Goal: Task Accomplishment & Management: Complete application form

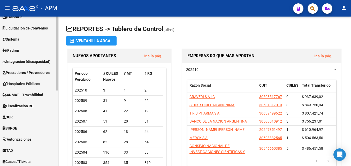
scroll to position [129, 0]
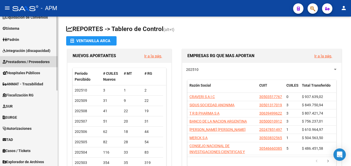
click at [28, 59] on span "Prestadores / Proveedores" at bounding box center [26, 62] width 47 height 6
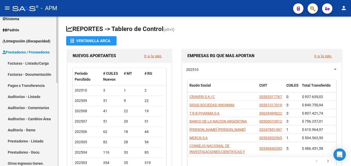
scroll to position [51, 0]
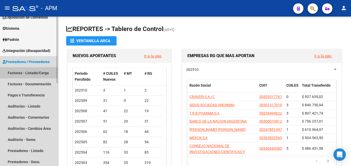
click at [35, 73] on link "Facturas - Listado/Carga" at bounding box center [29, 72] width 58 height 11
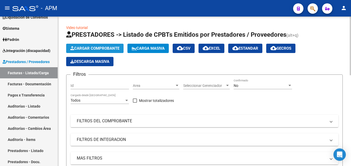
click at [108, 49] on span "Cargar Comprobante" at bounding box center [94, 48] width 49 height 5
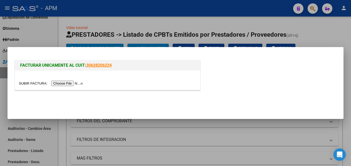
click at [67, 81] on input "file" at bounding box center [51, 83] width 65 height 5
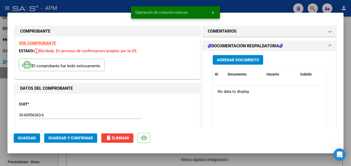
click at [50, 43] on strong "VER COMPROBANTE" at bounding box center [37, 43] width 37 height 5
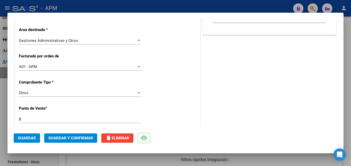
scroll to position [129, 0]
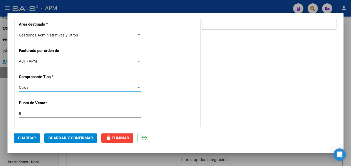
click at [127, 88] on div "Otros" at bounding box center [78, 87] width 118 height 5
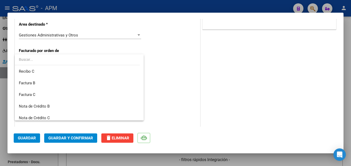
scroll to position [0, 0]
click at [76, 84] on span "Factura B" at bounding box center [79, 83] width 121 height 12
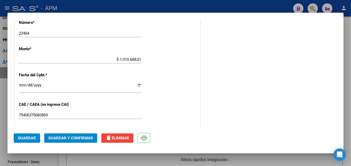
scroll to position [284, 0]
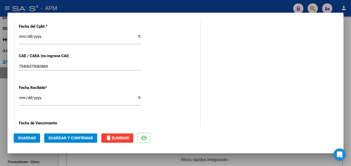
click at [84, 137] on span "Guardar y Confirmar" at bounding box center [70, 138] width 45 height 5
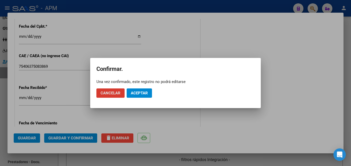
click at [143, 93] on span "Aceptar" at bounding box center [139, 93] width 17 height 5
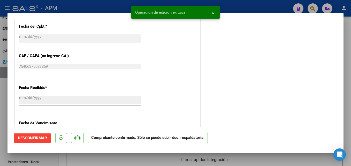
click at [165, 159] on div at bounding box center [175, 83] width 351 height 166
type input "$ 0,00"
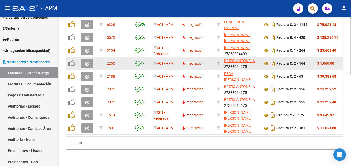
scroll to position [231, 0]
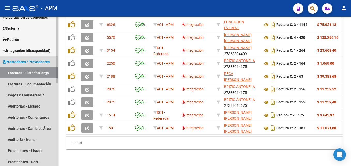
click at [27, 72] on link "Facturas - Listado/Carga" at bounding box center [29, 72] width 58 height 11
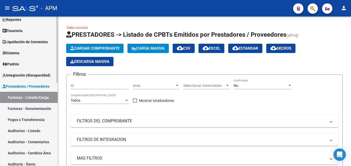
scroll to position [0, 0]
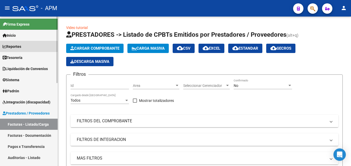
click at [24, 45] on link "Reportes" at bounding box center [29, 46] width 58 height 11
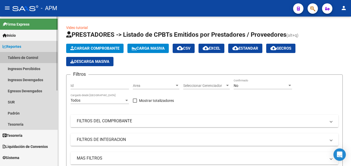
click at [27, 60] on link "Tablero de Control" at bounding box center [29, 57] width 58 height 11
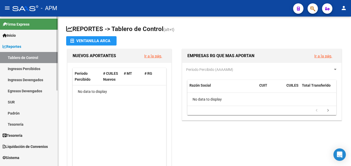
click at [27, 69] on link "Ingresos Percibidos" at bounding box center [29, 68] width 58 height 11
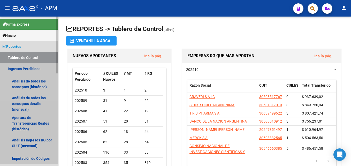
click at [27, 69] on link "Ingresos Percibidos" at bounding box center [29, 68] width 58 height 11
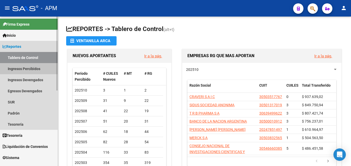
click at [34, 66] on link "Ingresos Percibidos" at bounding box center [29, 68] width 58 height 11
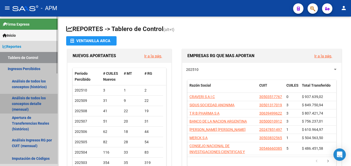
click at [34, 103] on link "Análisis de todos los conceptos detalle (mensual)" at bounding box center [29, 104] width 58 height 20
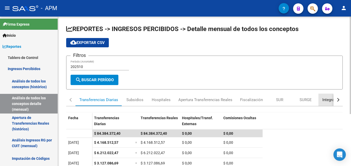
click at [324, 98] on div "Integración" at bounding box center [331, 100] width 19 height 6
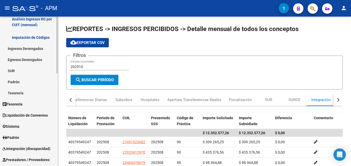
scroll to position [181, 0]
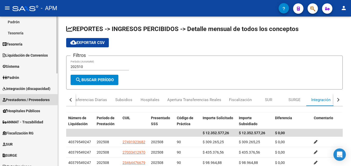
click at [38, 100] on span "Prestadores / Proveedores" at bounding box center [26, 100] width 47 height 6
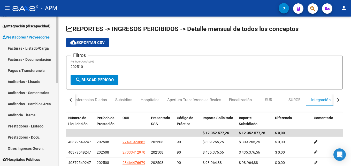
scroll to position [52, 0]
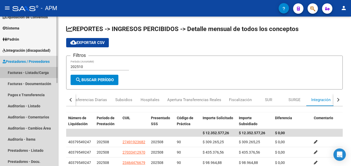
click at [29, 73] on link "Facturas - Listado/Carga" at bounding box center [29, 72] width 58 height 11
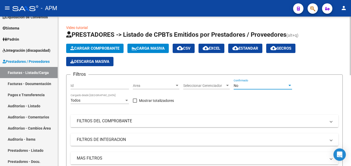
click at [262, 87] on div "No" at bounding box center [260, 85] width 54 height 4
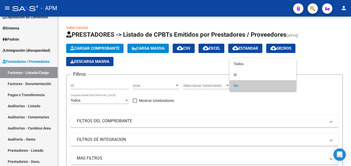
click at [26, 104] on div at bounding box center [175, 83] width 351 height 166
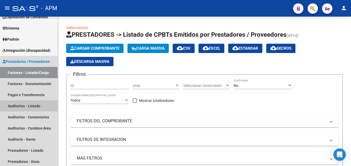
click at [26, 104] on link "Auditorías - Listado" at bounding box center [29, 105] width 58 height 11
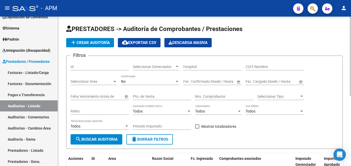
click at [147, 97] on input "Pto. de Venta" at bounding box center [162, 96] width 58 height 4
type input "1"
type input "124"
click at [200, 97] on input "Nro. Comprobante" at bounding box center [224, 96] width 58 height 4
type input "17427"
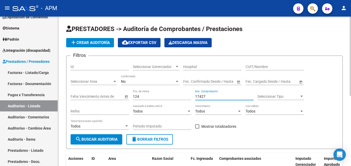
click at [158, 82] on div "No" at bounding box center [148, 81] width 54 height 4
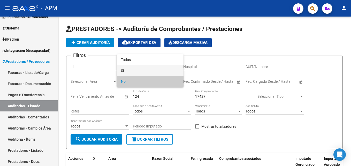
click at [152, 71] on span "Si" at bounding box center [150, 70] width 58 height 11
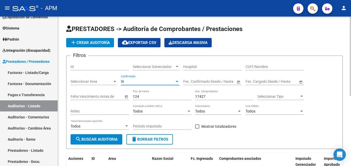
click at [113, 135] on button "search Buscar Auditoria" at bounding box center [97, 139] width 52 height 10
click at [168, 81] on div "Si" at bounding box center [148, 81] width 54 height 4
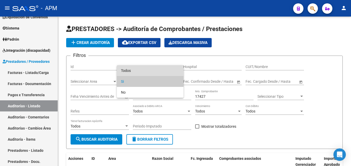
click at [166, 73] on span "Todos" at bounding box center [150, 70] width 58 height 11
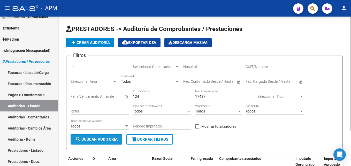
click at [106, 138] on span "search Buscar Auditoria" at bounding box center [96, 139] width 42 height 5
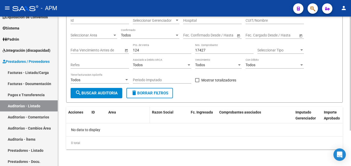
scroll to position [20, 0]
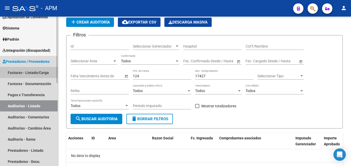
click at [32, 71] on link "Facturas - Listado/Carga" at bounding box center [29, 72] width 58 height 11
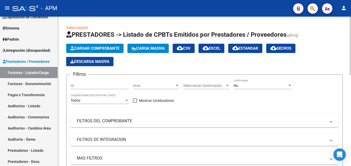
click at [111, 48] on span "Cargar Comprobante" at bounding box center [94, 48] width 49 height 5
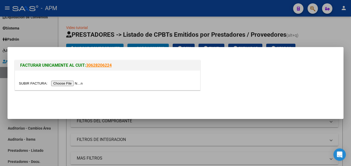
click at [70, 83] on input "file" at bounding box center [51, 83] width 65 height 5
click at [64, 82] on input "file" at bounding box center [51, 83] width 65 height 5
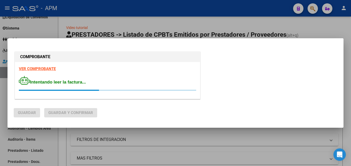
click at [40, 68] on strong "VER COMPROBANTE" at bounding box center [37, 68] width 37 height 5
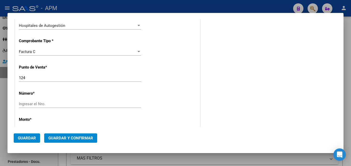
scroll to position [155, 0]
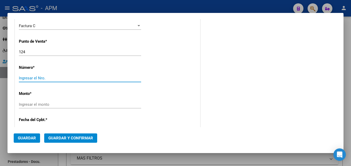
click at [29, 77] on input "Ingresar el Nro." at bounding box center [80, 78] width 122 height 5
type input "17426"
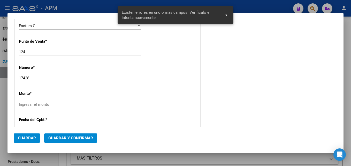
scroll to position [184, 0]
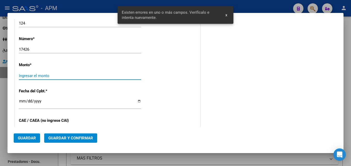
click at [139, 76] on input "Ingresar el monto" at bounding box center [80, 75] width 122 height 5
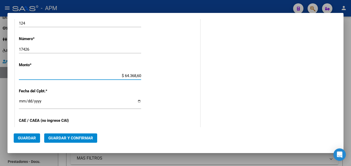
type input "$ 643.686,00"
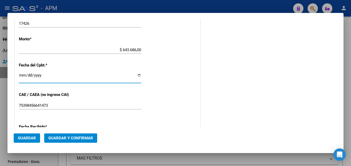
click at [24, 76] on input "Ingresar la fecha" at bounding box center [80, 77] width 122 height 8
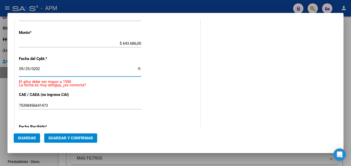
type input "[DATE]"
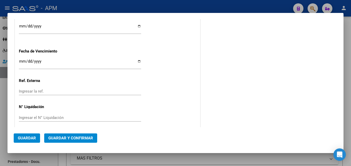
scroll to position [324, 0]
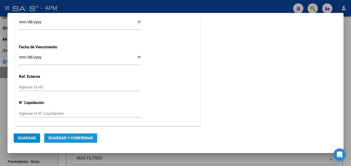
click at [74, 136] on span "Guardar y Confirmar" at bounding box center [70, 138] width 45 height 5
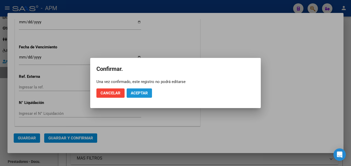
click at [138, 94] on span "Aceptar" at bounding box center [139, 93] width 17 height 5
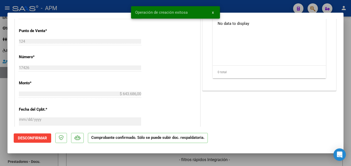
scroll to position [181, 0]
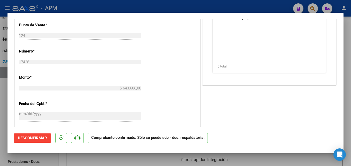
click at [114, 159] on div at bounding box center [175, 83] width 351 height 166
type input "$ 0,00"
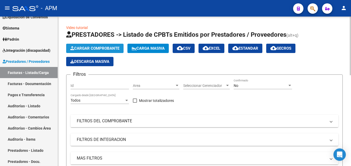
click at [104, 45] on button "Cargar Comprobante" at bounding box center [94, 48] width 57 height 9
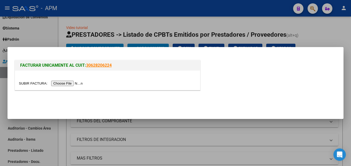
click at [69, 84] on input "file" at bounding box center [51, 83] width 65 height 5
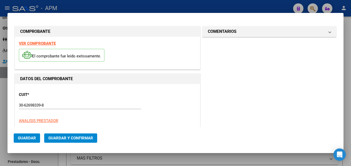
click at [43, 43] on strong "VER COMPROBANTE" at bounding box center [37, 43] width 37 height 5
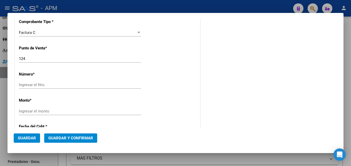
scroll to position [155, 0]
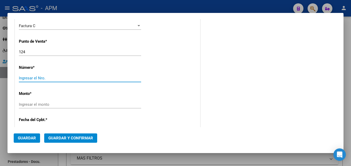
click at [77, 80] on input "Ingresar el Nro." at bounding box center [80, 78] width 122 height 5
type input "00017427"
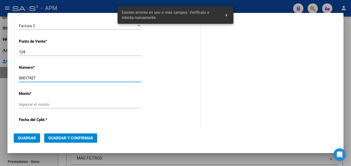
scroll to position [184, 0]
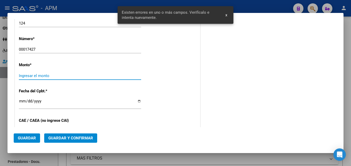
click at [139, 76] on input "Ingresar el monto" at bounding box center [80, 75] width 122 height 5
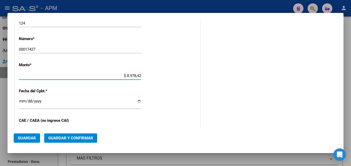
type input "$ 89.784,24"
click at [21, 101] on input "Ingresar la fecha" at bounding box center [80, 103] width 122 height 8
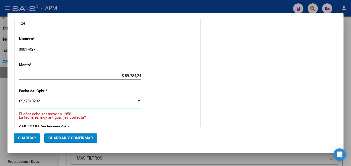
type input "[DATE]"
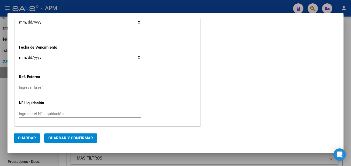
scroll to position [324, 0]
click at [76, 139] on span "Guardar y Confirmar" at bounding box center [70, 138] width 45 height 5
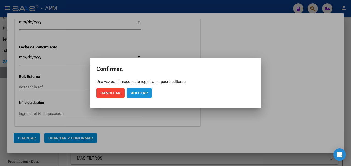
click at [141, 96] on button "Aceptar" at bounding box center [139, 92] width 25 height 9
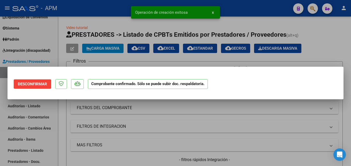
scroll to position [0, 0]
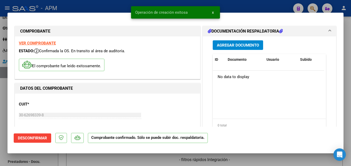
click at [149, 160] on div at bounding box center [175, 83] width 351 height 166
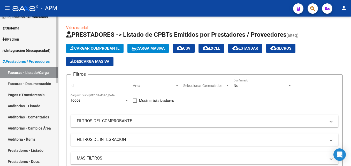
drag, startPoint x: 32, startPoint y: 106, endPoint x: 38, endPoint y: 106, distance: 6.5
click at [32, 106] on link "Auditorías - Listado" at bounding box center [29, 105] width 58 height 11
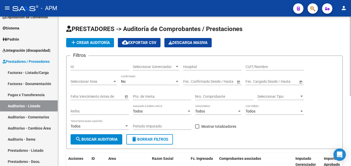
click at [164, 82] on div "No" at bounding box center [148, 81] width 54 height 4
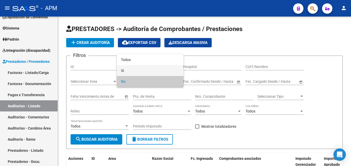
click at [165, 72] on span "Si" at bounding box center [150, 70] width 58 height 11
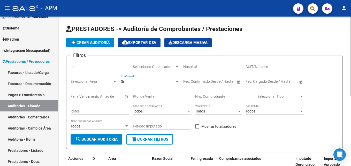
click at [104, 44] on span "add Crear Auditoría" at bounding box center [90, 42] width 40 height 5
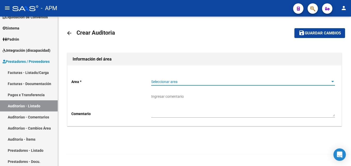
click at [321, 82] on span "Seleccionar area" at bounding box center [240, 82] width 179 height 4
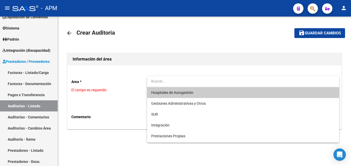
click at [217, 94] on span "Hospitales de Autogestión" at bounding box center [243, 92] width 184 height 11
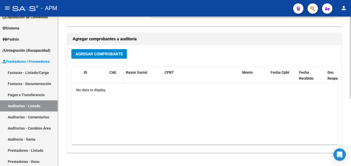
scroll to position [103, 0]
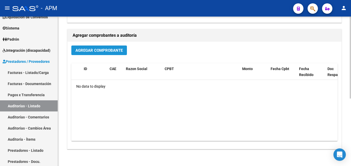
click at [113, 50] on span "Agregar Comprobante" at bounding box center [98, 50] width 47 height 5
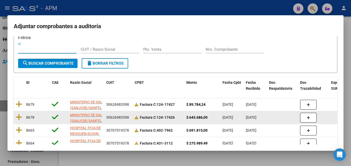
scroll to position [0, 0]
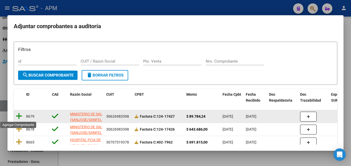
click at [20, 115] on icon at bounding box center [19, 115] width 6 height 7
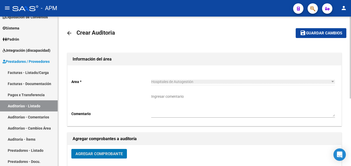
click at [324, 35] on span "Guardar cambios" at bounding box center [324, 33] width 36 height 5
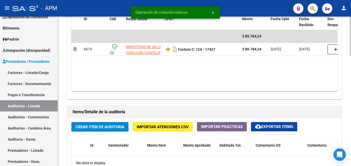
scroll to position [310, 0]
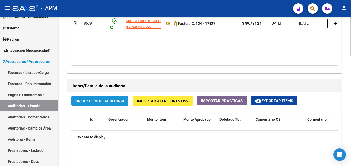
click at [118, 101] on span "Crear Item de Auditoria" at bounding box center [99, 101] width 49 height 5
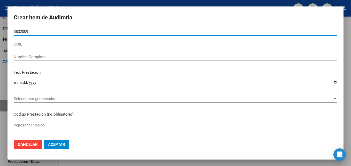
type input "38320097"
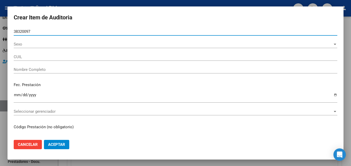
type input "27383200976"
type input "[PERSON_NAME] [PERSON_NAME]"
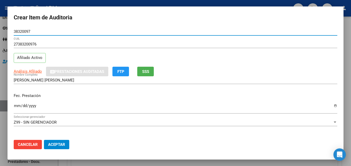
type input "38320097"
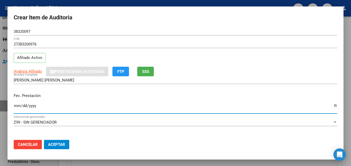
click at [18, 107] on input "Ingresar la fecha" at bounding box center [175, 108] width 323 height 8
type input "[DATE]"
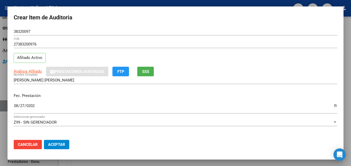
scroll to position [26, 0]
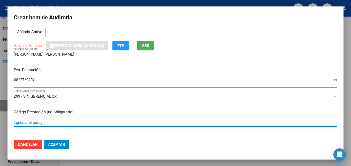
click at [36, 123] on input "Ingresar el código" at bounding box center [175, 122] width 323 height 5
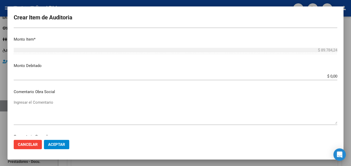
scroll to position [181, 0]
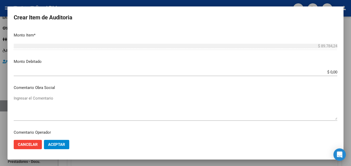
type input "OCITOCINA BIOLx12"
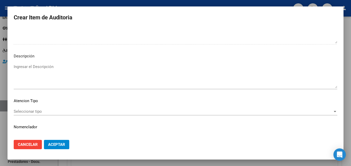
scroll to position [357, 0]
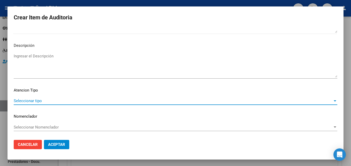
click at [305, 102] on span "Seleccionar tipo" at bounding box center [173, 100] width 319 height 5
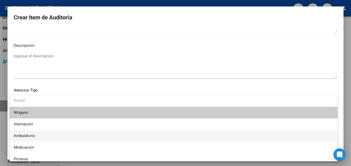
click at [73, 136] on span "Ambulatorio" at bounding box center [174, 136] width 320 height 12
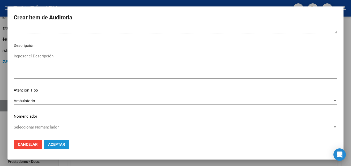
click at [57, 145] on span "Aceptar" at bounding box center [56, 144] width 17 height 5
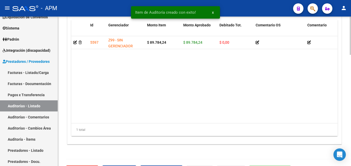
scroll to position [433, 0]
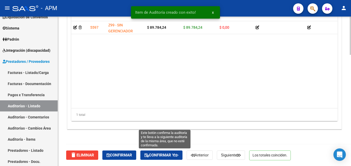
click at [162, 153] on span "Confirmar y" at bounding box center [161, 155] width 34 height 5
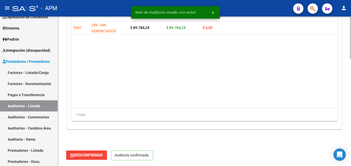
scroll to position [375, 0]
type input "202510"
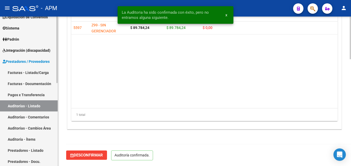
click at [40, 106] on link "Auditorías - Listado" at bounding box center [29, 105] width 58 height 11
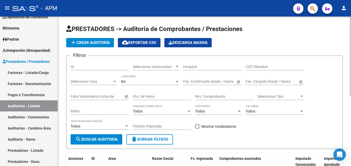
click at [156, 82] on div "No" at bounding box center [148, 81] width 54 height 4
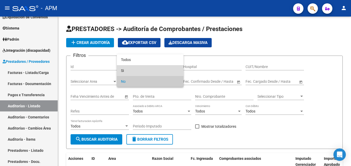
click at [156, 68] on span "Si" at bounding box center [150, 70] width 58 height 11
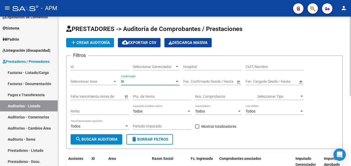
click at [102, 42] on span "add Crear Auditoría" at bounding box center [90, 42] width 40 height 5
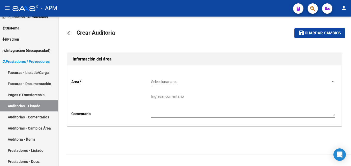
click at [300, 84] on span "Seleccionar area" at bounding box center [240, 82] width 179 height 4
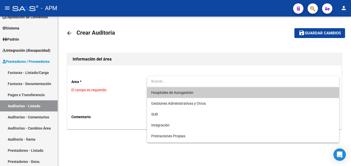
click at [233, 94] on span "Hospitales de Autogestión" at bounding box center [243, 92] width 184 height 11
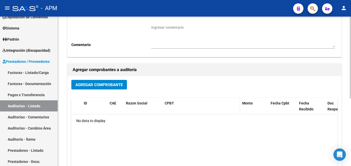
scroll to position [77, 0]
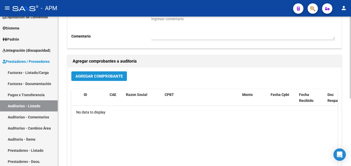
click at [114, 78] on span "Agregar Comprobante" at bounding box center [98, 76] width 47 height 5
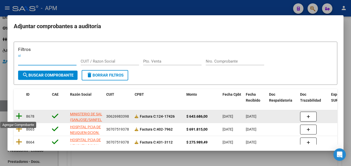
click at [17, 116] on icon at bounding box center [19, 115] width 6 height 7
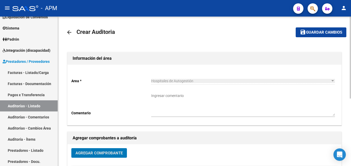
scroll to position [0, 0]
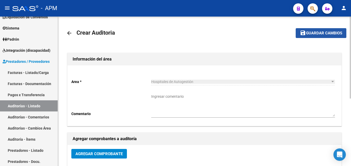
click at [319, 35] on span "Guardar cambios" at bounding box center [324, 33] width 36 height 5
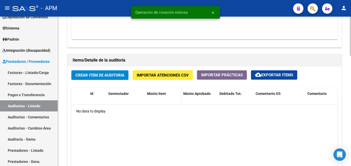
scroll to position [284, 0]
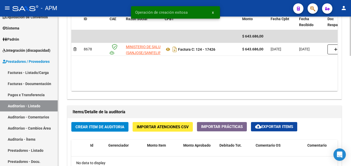
click at [119, 124] on span "Crear Item de Auditoria" at bounding box center [99, 126] width 49 height 5
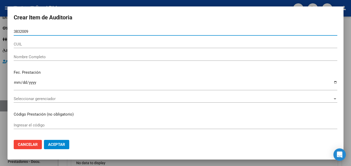
type input "38320097"
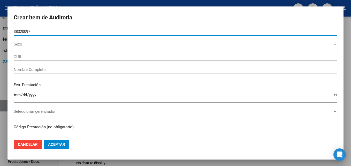
type input "27383200976"
type input "[PERSON_NAME] [PERSON_NAME]"
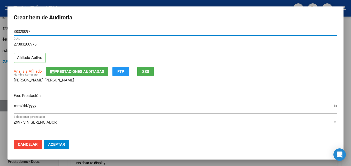
type input "38320097"
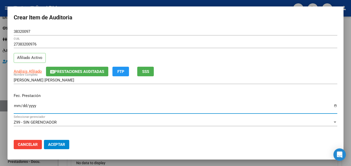
click at [15, 105] on input "Ingresar la fecha" at bounding box center [175, 108] width 323 height 8
type input "[DATE]"
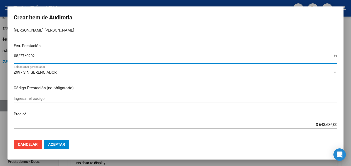
scroll to position [52, 0]
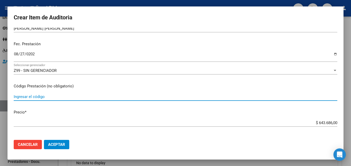
click at [43, 99] on input "Ingresar el código" at bounding box center [175, 96] width 323 height 5
type input "110401"
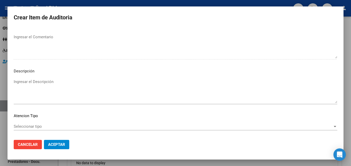
scroll to position [357, 0]
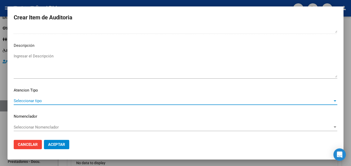
click at [305, 100] on span "Seleccionar tipo" at bounding box center [173, 100] width 319 height 5
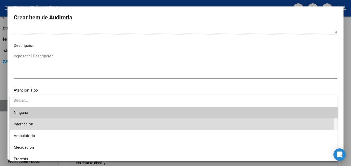
click at [59, 124] on span "Internación" at bounding box center [174, 124] width 320 height 12
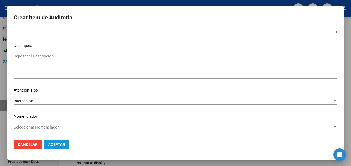
click at [64, 143] on span "Aceptar" at bounding box center [56, 144] width 17 height 5
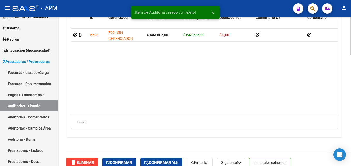
scroll to position [433, 0]
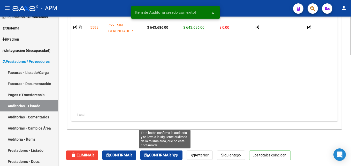
click at [164, 155] on span "Confirmar y" at bounding box center [161, 155] width 34 height 5
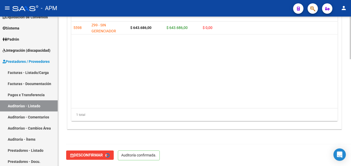
type input "202510"
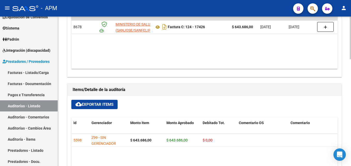
scroll to position [245, 0]
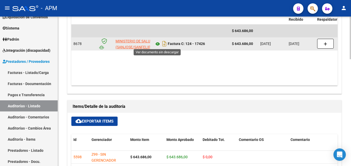
click at [156, 45] on icon at bounding box center [157, 44] width 7 height 6
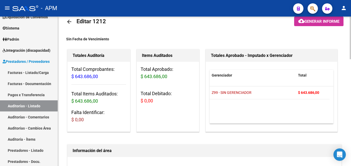
scroll to position [0, 0]
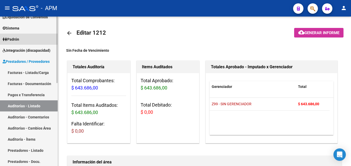
click at [30, 37] on link "Padrón" at bounding box center [29, 39] width 58 height 11
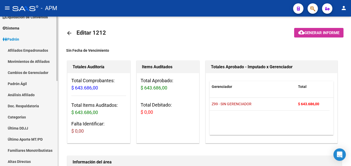
click at [30, 46] on link "Afiliados Empadronados" at bounding box center [29, 50] width 58 height 11
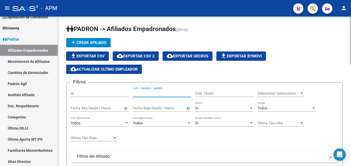
click at [147, 93] on input "CUIL / Nombre / Apellido" at bounding box center [162, 93] width 58 height 4
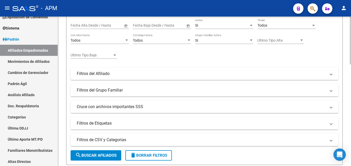
scroll to position [103, 0]
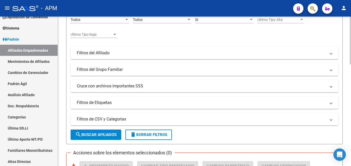
type input "38320097"
click at [100, 133] on span "search Buscar Afiliados" at bounding box center [95, 134] width 41 height 5
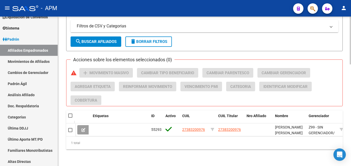
scroll to position [200, 0]
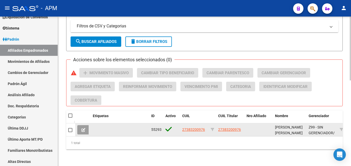
click at [85, 125] on button at bounding box center [83, 129] width 12 height 9
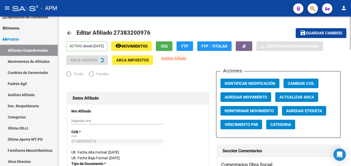
radio input "true"
type input "27-38320097-6"
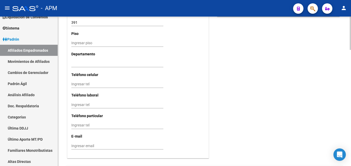
scroll to position [521, 0]
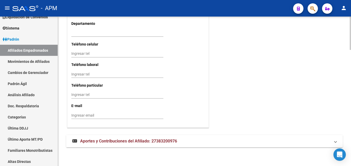
click at [262, 141] on mat-panel-title "Aportes y Contribuciones del Afiliado: 27383200976" at bounding box center [201, 141] width 258 height 6
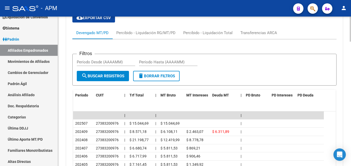
scroll to position [663, 0]
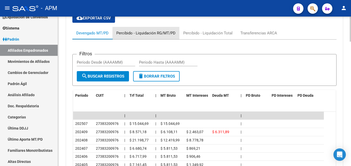
click at [169, 33] on div "Percibido - Liquidación RG/MT/PD" at bounding box center [145, 33] width 59 height 6
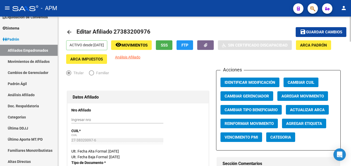
scroll to position [0, 0]
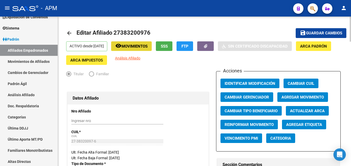
click at [147, 45] on span "Movimientos" at bounding box center [134, 46] width 26 height 5
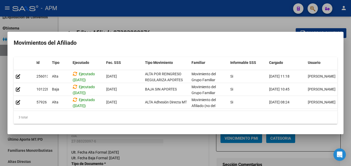
click at [198, 147] on div at bounding box center [175, 83] width 351 height 166
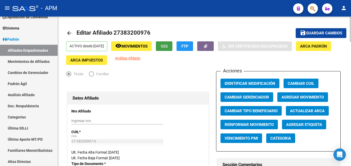
click at [168, 46] on span "SSS" at bounding box center [164, 46] width 7 height 5
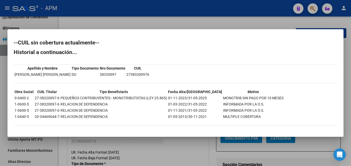
click at [157, 151] on div at bounding box center [175, 83] width 351 height 166
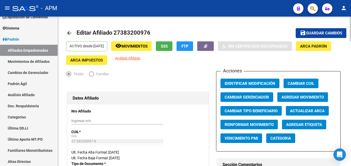
click at [147, 48] on span "Movimientos" at bounding box center [134, 46] width 26 height 5
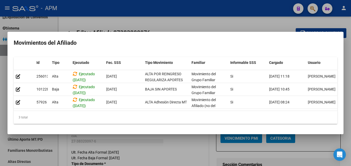
click at [202, 156] on div at bounding box center [175, 83] width 351 height 166
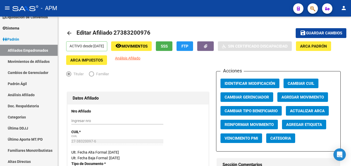
drag, startPoint x: 48, startPoint y: 51, endPoint x: 100, endPoint y: 6, distance: 69.1
click at [48, 51] on link "Afiliados Empadronados" at bounding box center [29, 50] width 58 height 11
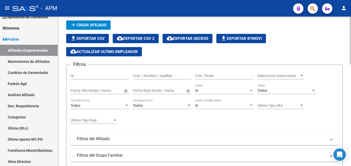
scroll to position [6, 0]
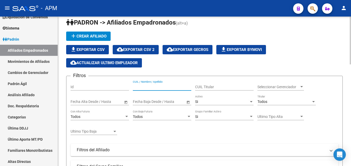
paste input "2494583345"
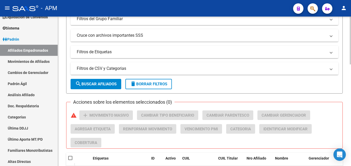
scroll to position [187, 0]
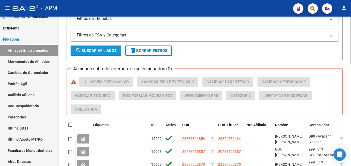
click at [107, 48] on span "search Buscar Afiliados" at bounding box center [95, 50] width 41 height 5
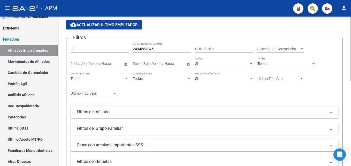
scroll to position [32, 0]
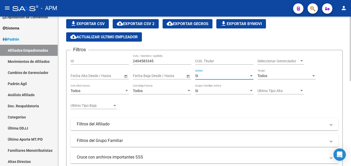
click at [227, 76] on div "Si" at bounding box center [222, 76] width 54 height 4
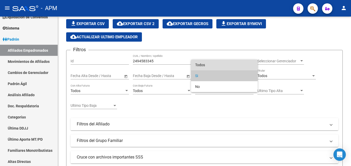
click at [227, 68] on span "Todos" at bounding box center [224, 64] width 58 height 11
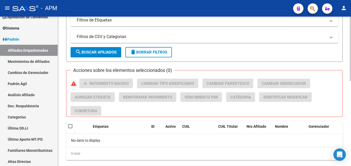
scroll to position [187, 0]
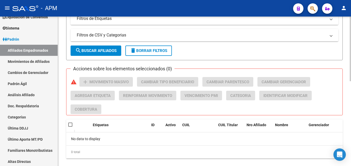
click at [113, 49] on span "search Buscar Afiliados" at bounding box center [95, 50] width 41 height 5
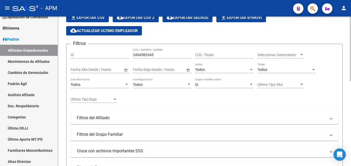
scroll to position [32, 0]
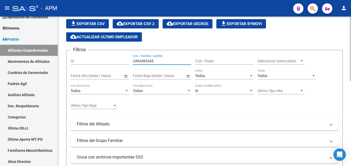
click at [155, 62] on input "2494583345" at bounding box center [162, 61] width 58 height 4
type input "2"
paste input "2030478995-7"
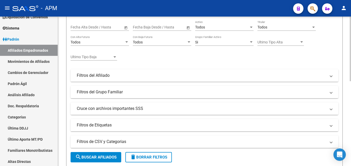
scroll to position [58, 0]
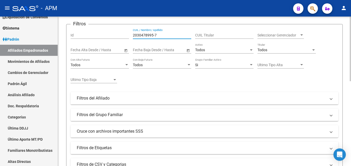
click at [154, 34] on input "2030478995-7" at bounding box center [162, 35] width 58 height 4
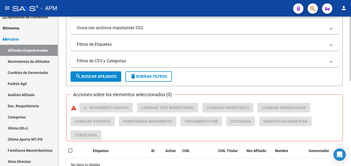
type input "20304789957"
click at [103, 79] on span "search Buscar Afiliados" at bounding box center [95, 76] width 41 height 5
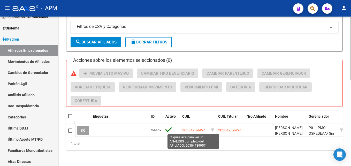
scroll to position [200, 0]
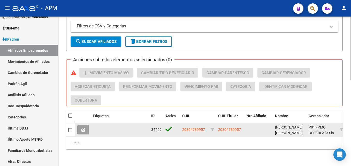
click at [82, 128] on icon at bounding box center [83, 130] width 4 height 4
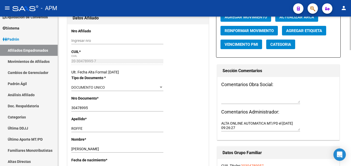
radio input "true"
type input "20-30478995-7"
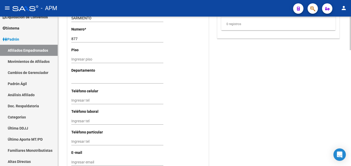
scroll to position [516, 0]
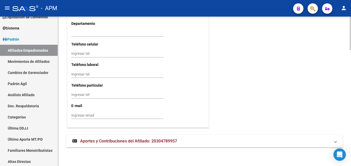
click at [237, 138] on mat-panel-title "Aportes y Contribuciones del Afiliado: 20304789957" at bounding box center [201, 141] width 258 height 6
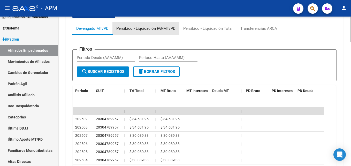
click at [159, 26] on div "Percibido - Liquidación RG/MT/PD" at bounding box center [145, 29] width 59 height 6
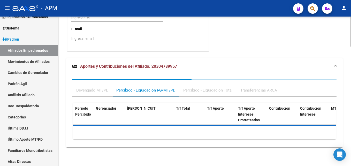
scroll to position [616, 0]
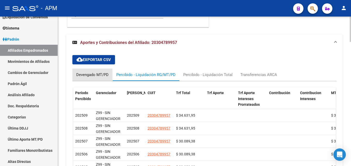
click at [90, 75] on div "Devengado MT/PD" at bounding box center [92, 75] width 32 height 6
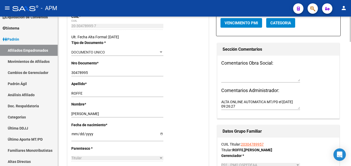
scroll to position [0, 0]
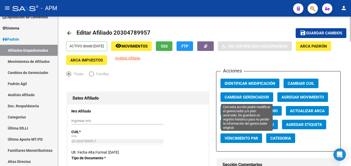
click at [261, 97] on span "Cambiar Gerenciador" at bounding box center [246, 97] width 44 height 5
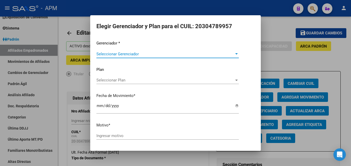
click at [234, 52] on div at bounding box center [236, 54] width 5 height 4
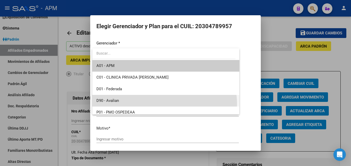
click at [164, 104] on span "D90 - Avalian" at bounding box center [165, 101] width 139 height 12
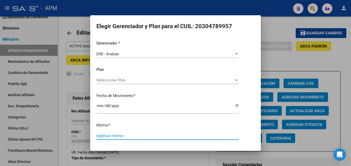
click at [145, 135] on input "Ingresar motivo" at bounding box center [167, 135] width 142 height 5
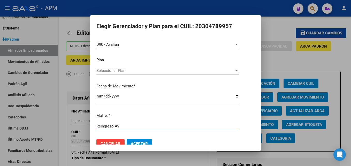
scroll to position [18, 0]
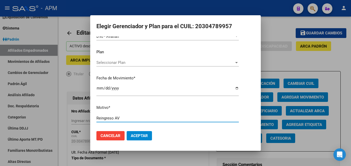
type input "Reingreso AV"
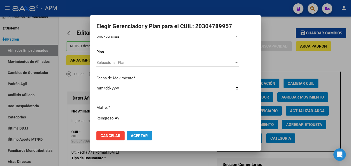
click at [140, 134] on span "Aceptar" at bounding box center [139, 135] width 17 height 5
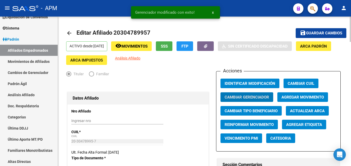
click at [326, 33] on span "Guardar cambios" at bounding box center [324, 33] width 36 height 5
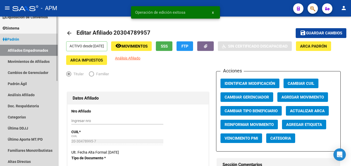
click at [20, 51] on link "Afiliados Empadronados" at bounding box center [29, 50] width 58 height 11
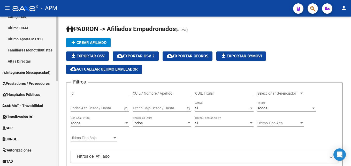
scroll to position [155, 0]
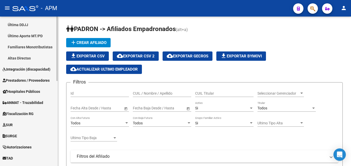
click at [41, 83] on span "Prestadores / Proveedores" at bounding box center [26, 80] width 47 height 6
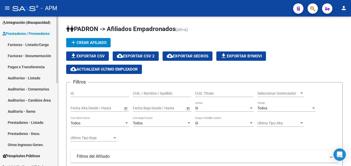
scroll to position [77, 0]
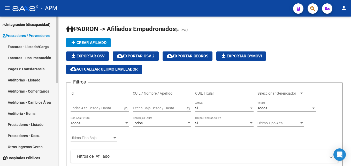
click at [37, 47] on link "Facturas - Listado/Carga" at bounding box center [29, 46] width 58 height 11
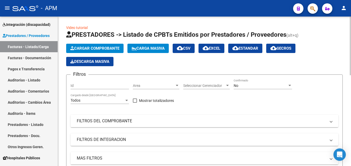
click at [92, 49] on span "Cargar Comprobante" at bounding box center [94, 48] width 49 height 5
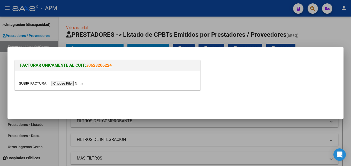
click at [68, 84] on input "file" at bounding box center [51, 83] width 65 height 5
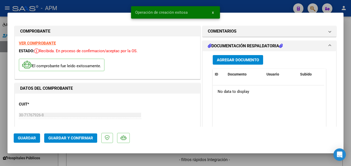
click at [51, 43] on strong "VER COMPROBANTE" at bounding box center [37, 43] width 37 height 5
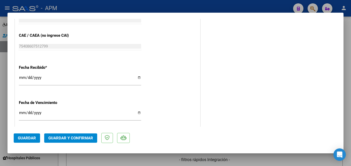
scroll to position [284, 0]
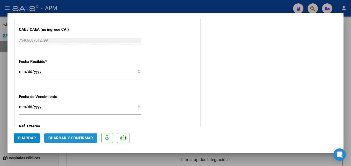
click at [73, 136] on span "Guardar y Confirmar" at bounding box center [70, 138] width 45 height 5
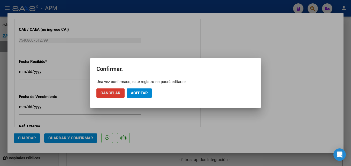
click at [144, 92] on span "Aceptar" at bounding box center [139, 93] width 17 height 5
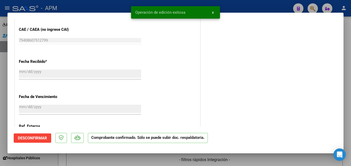
click at [160, 161] on div at bounding box center [175, 83] width 351 height 166
type input "$ 0,00"
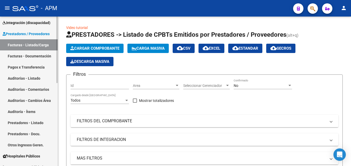
scroll to position [77, 0]
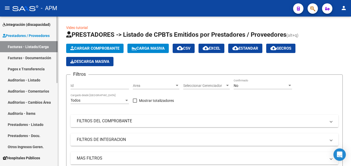
click at [44, 22] on span "Integración (discapacidad)" at bounding box center [27, 25] width 48 height 6
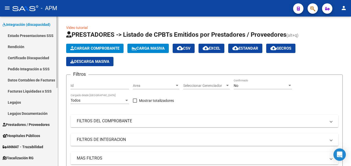
click at [34, 90] on link "Facturas Liquidadas x SSS" at bounding box center [29, 90] width 58 height 11
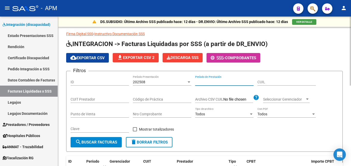
paste input "27127992059"
type input "27127992059"
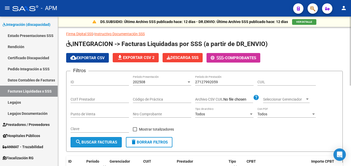
click at [110, 139] on button "search Buscar Facturas" at bounding box center [96, 142] width 51 height 10
click at [114, 138] on button "search Buscar Facturas" at bounding box center [96, 142] width 51 height 10
drag, startPoint x: 195, startPoint y: 81, endPoint x: 220, endPoint y: 81, distance: 24.8
click at [220, 81] on input "27127992059" at bounding box center [224, 82] width 58 height 4
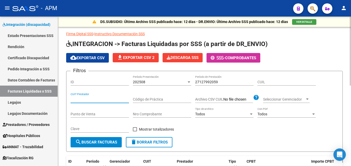
paste input "27-12799205-9"
type input "27-12799205-9"
click at [221, 81] on input "27127992059" at bounding box center [224, 82] width 58 height 4
type input "2"
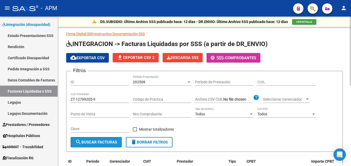
click at [89, 144] on span "search Buscar Facturas" at bounding box center [96, 142] width 42 height 5
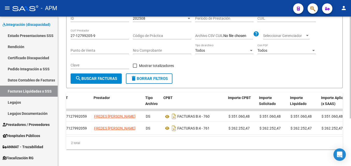
scroll to position [0, 84]
click at [99, 34] on input "27-12799205-9" at bounding box center [100, 36] width 58 height 4
type input "2"
paste input "23-23667593-9"
click at [88, 75] on button "search Buscar Facturas" at bounding box center [96, 78] width 51 height 10
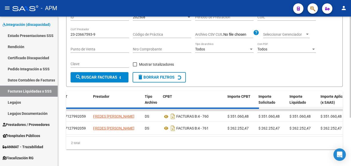
scroll to position [57, 0]
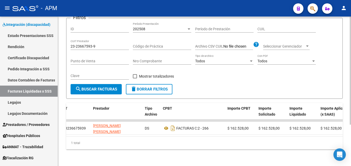
click at [99, 44] on input "23-23667593-9" at bounding box center [100, 46] width 58 height 4
type input "2"
paste input "20-17668558-2"
type input "20-17668558-2"
click at [84, 87] on span "search Buscar Facturas" at bounding box center [96, 89] width 42 height 5
